Goal: Task Accomplishment & Management: Manage account settings

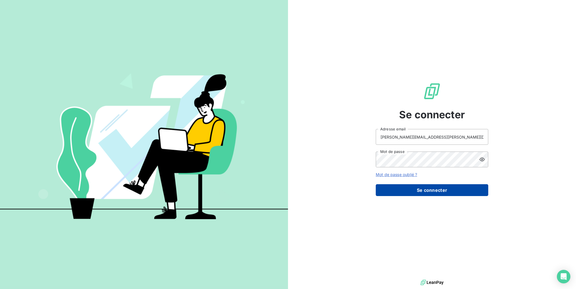
click at [461, 189] on button "Se connecter" at bounding box center [432, 190] width 113 height 12
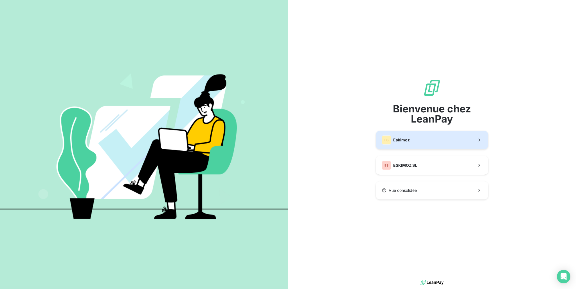
click at [413, 133] on button "ES Eskimoz" at bounding box center [432, 140] width 113 height 19
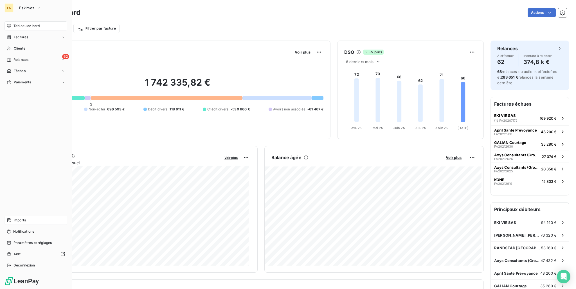
click at [27, 221] on div "Imports" at bounding box center [36, 219] width 63 height 9
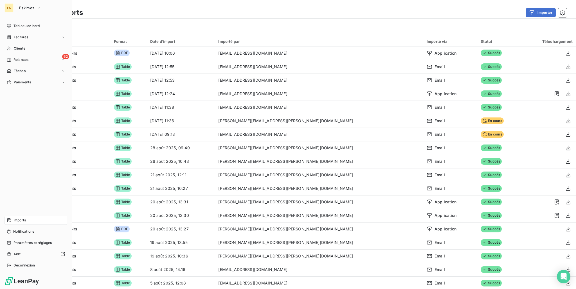
click at [23, 219] on span "Imports" at bounding box center [20, 219] width 12 height 5
click at [35, 242] on span "Paramètres et réglages" at bounding box center [33, 242] width 38 height 5
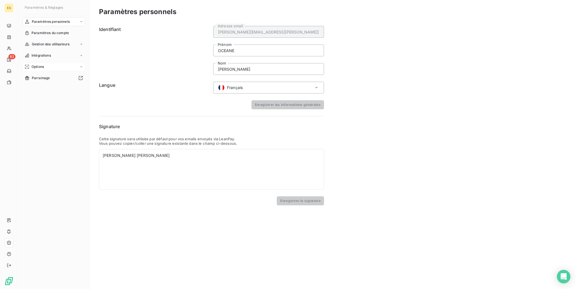
click at [60, 68] on div "Options" at bounding box center [54, 66] width 63 height 9
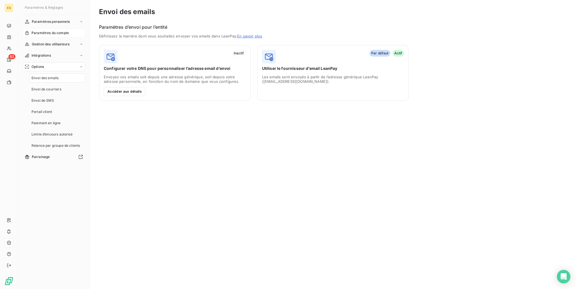
click at [66, 30] on div "Paramètres du compte" at bounding box center [54, 32] width 63 height 9
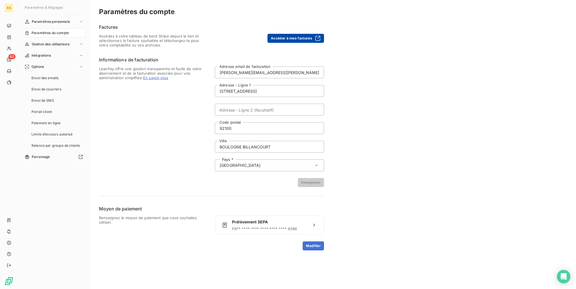
click at [286, 37] on button "Accéder à mes factures" at bounding box center [296, 38] width 57 height 9
